Goal: Task Accomplishment & Management: Use online tool/utility

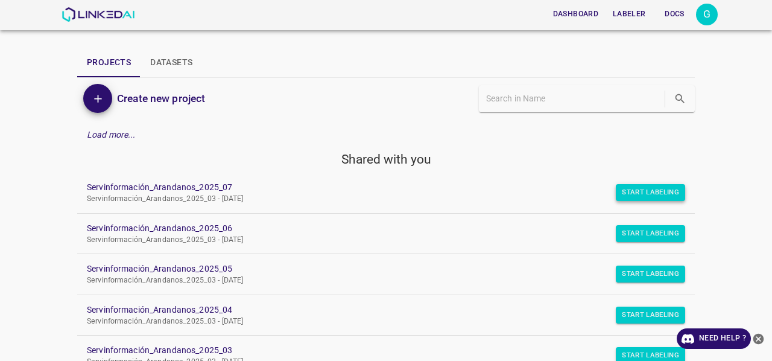
click at [639, 190] on button "Start Labeling" at bounding box center [650, 192] width 69 height 17
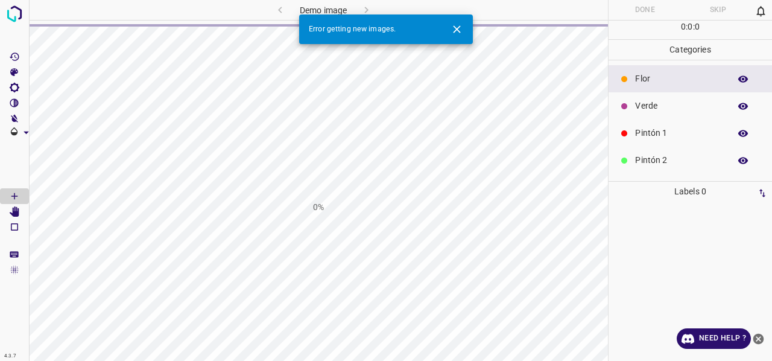
click at [458, 31] on icon "Close" at bounding box center [457, 29] width 13 height 13
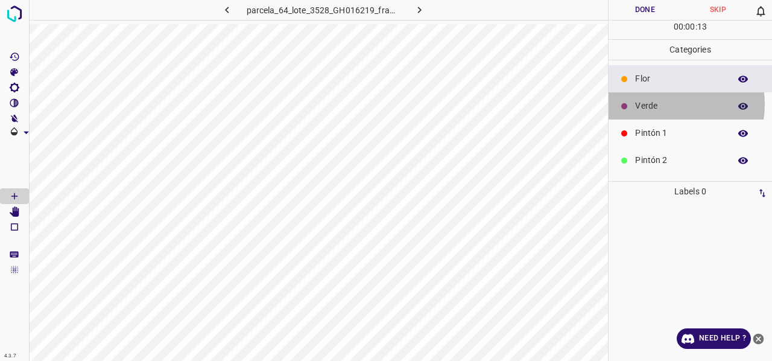
click at [664, 103] on p "Verde" at bounding box center [679, 106] width 89 height 13
